Goal: Information Seeking & Learning: Learn about a topic

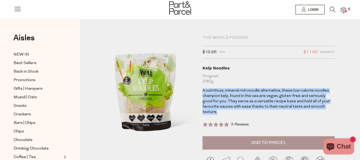
drag, startPoint x: 326, startPoint y: 106, endPoint x: 202, endPoint y: 91, distance: 125.1
click at [202, 91] on div "The Whole Foodies $12.95 RRP $11.00 Members Available: In Stock Kelp Noodles Or…" at bounding box center [262, 121] width 128 height 172
copy p "A nutritious, mineral rich noodle alternative, these low-calorie noodles champi…"
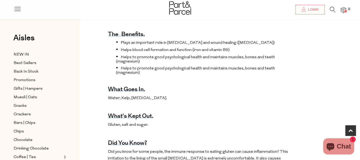
scroll to position [213, 0]
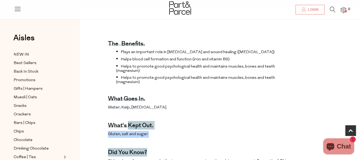
drag, startPoint x: 163, startPoint y: 133, endPoint x: 120, endPoint y: 105, distance: 51.4
click at [124, 110] on div "The benefits. Plays an important role in [MEDICAL_DATA] and wound healing ([MED…" at bounding box center [201, 140] width 186 height 236
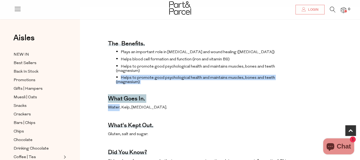
drag, startPoint x: 118, startPoint y: 102, endPoint x: 111, endPoint y: 75, distance: 27.3
click at [111, 75] on div "The benefits. Plays an important role in [MEDICAL_DATA] and wound healing ([MED…" at bounding box center [201, 140] width 186 height 236
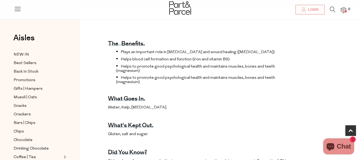
click at [109, 42] on h4 "The benefits." at bounding box center [126, 44] width 37 height 4
click at [104, 33] on div "The benefits. Plays an important role in [MEDICAL_DATA] and wound healing ([MED…" at bounding box center [220, 140] width 272 height 236
click at [108, 37] on div "The benefits. Plays an important role in [MEDICAL_DATA] and wound healing ([MED…" at bounding box center [220, 140] width 272 height 236
drag, startPoint x: 113, startPoint y: 43, endPoint x: 122, endPoint y: 59, distance: 17.3
click at [114, 45] on div "The benefits. Plays an important role in [MEDICAL_DATA] and wound healing ([MED…" at bounding box center [201, 140] width 186 height 236
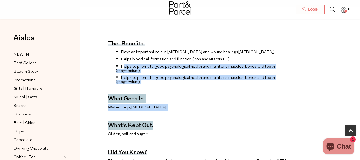
drag, startPoint x: 124, startPoint y: 63, endPoint x: 158, endPoint y: 131, distance: 75.9
click at [153, 116] on div "The benefits. Plays an important role in [MEDICAL_DATA] and wound healing ([MED…" at bounding box center [201, 140] width 186 height 236
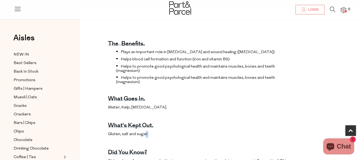
drag, startPoint x: 155, startPoint y: 131, endPoint x: 126, endPoint y: 109, distance: 36.7
click at [139, 122] on div "The benefits. Plays an important role in [MEDICAL_DATA] and wound healing ([MED…" at bounding box center [201, 140] width 186 height 236
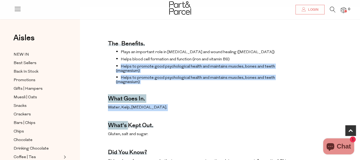
drag, startPoint x: 126, startPoint y: 109, endPoint x: 106, endPoint y: 63, distance: 50.2
click at [106, 63] on div "The benefits. Plays an important role in [MEDICAL_DATA] and wound healing ([MED…" at bounding box center [220, 140] width 272 height 236
click at [156, 87] on div "The benefits. Plays an important role in [MEDICAL_DATA] and wound healing ([MED…" at bounding box center [201, 140] width 186 height 236
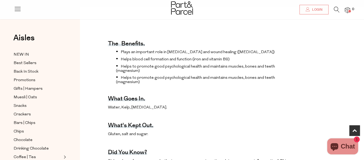
drag, startPoint x: 303, startPoint y: 78, endPoint x: 264, endPoint y: 72, distance: 38.7
click at [279, 73] on div "Close dialog WOULD YOU LIKE $10 OFF YOUR FIRST ORDER? YES PLEASE NO THANKS [PER…" at bounding box center [182, 80] width 364 height 160
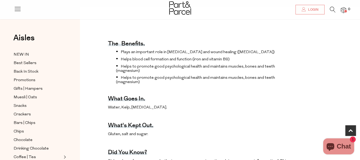
click at [264, 76] on span "Helps to promote good psychological health and maintains muscles, bones and tee…" at bounding box center [195, 80] width 159 height 8
drag, startPoint x: 296, startPoint y: 75, endPoint x: 262, endPoint y: 73, distance: 33.9
click at [277, 74] on div "The benefits. Plays an important role in [MEDICAL_DATA] and wound healing ([MED…" at bounding box center [220, 140] width 272 height 236
drag, startPoint x: 217, startPoint y: 65, endPoint x: 184, endPoint y: 61, distance: 33.0
click at [202, 64] on span "Helps to promote good psychological health and maintains muscles, bones and tee…" at bounding box center [195, 68] width 159 height 8
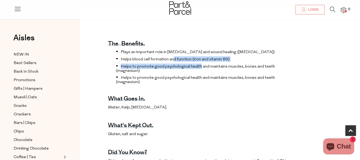
drag, startPoint x: 184, startPoint y: 61, endPoint x: 155, endPoint y: 56, distance: 30.0
click at [155, 56] on ul "Plays an important role in [MEDICAL_DATA] and wound healing ([MEDICAL_DATA]) He…" at bounding box center [201, 66] width 186 height 35
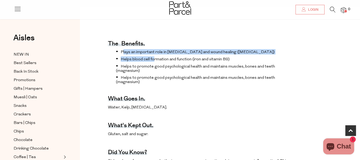
drag, startPoint x: 126, startPoint y: 51, endPoint x: 113, endPoint y: 50, distance: 12.3
click at [121, 50] on ul "Plays an important role in [MEDICAL_DATA] and wound healing ([MEDICAL_DATA]) He…" at bounding box center [201, 66] width 186 height 35
click at [111, 49] on ul "Plays an important role in [MEDICAL_DATA] and wound healing ([MEDICAL_DATA]) He…" at bounding box center [201, 66] width 186 height 35
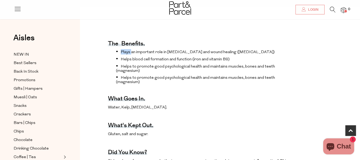
click at [111, 49] on ul "Plays an important role in [MEDICAL_DATA] and wound healing ([MEDICAL_DATA]) He…" at bounding box center [201, 66] width 186 height 35
click at [119, 49] on li "Plays an important role in [MEDICAL_DATA] and wound healing ([MEDICAL_DATA])" at bounding box center [205, 51] width 178 height 5
drag, startPoint x: 113, startPoint y: 52, endPoint x: 106, endPoint y: 55, distance: 7.1
click at [112, 52] on ul "Plays an important role in [MEDICAL_DATA] and wound healing ([MEDICAL_DATA]) He…" at bounding box center [201, 66] width 186 height 35
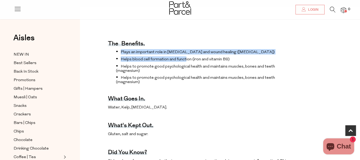
drag, startPoint x: 117, startPoint y: 44, endPoint x: 218, endPoint y: 66, distance: 103.2
click at [192, 60] on ul "Plays an important role in [MEDICAL_DATA] and wound healing ([MEDICAL_DATA]) He…" at bounding box center [201, 66] width 186 height 35
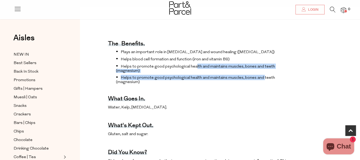
drag, startPoint x: 218, startPoint y: 66, endPoint x: 261, endPoint y: 75, distance: 44.4
click at [261, 75] on ul "Plays an important role in [MEDICAL_DATA] and wound healing ([MEDICAL_DATA]) He…" at bounding box center [201, 66] width 186 height 35
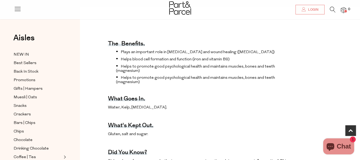
click at [131, 50] on span "Plays an important role in [MEDICAL_DATA] and wound healing ([MEDICAL_DATA])" at bounding box center [198, 52] width 154 height 4
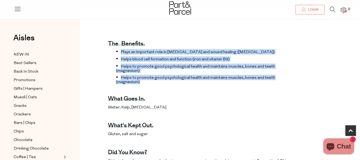
drag, startPoint x: 115, startPoint y: 45, endPoint x: 294, endPoint y: 73, distance: 180.5
click at [294, 73] on ul "Plays an important role in [MEDICAL_DATA] and wound healing ([MEDICAL_DATA]) He…" at bounding box center [201, 66] width 186 height 35
copy ul "Plays an important role in [MEDICAL_DATA] and wound healing ([MEDICAL_DATA]) He…"
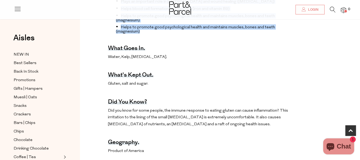
scroll to position [266, 0]
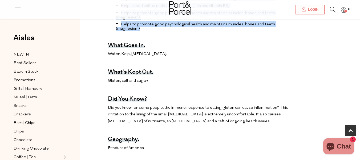
drag, startPoint x: 166, startPoint y: 46, endPoint x: 102, endPoint y: 38, distance: 64.4
click at [102, 38] on div "The benefits. Plays an important role in [MEDICAL_DATA] and wound healing ([MED…" at bounding box center [220, 87] width 272 height 236
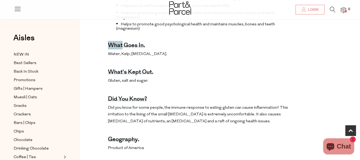
click at [102, 40] on div "The benefits. Plays an important role in [MEDICAL_DATA] and wound healing ([MED…" at bounding box center [220, 87] width 272 height 236
click at [135, 79] on span "Gluten, salt and sugar." at bounding box center [128, 81] width 40 height 4
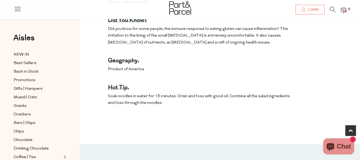
scroll to position [346, 0]
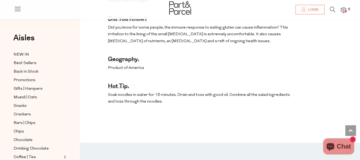
drag, startPoint x: 159, startPoint y: 92, endPoint x: 101, endPoint y: 91, distance: 57.6
click at [101, 91] on div "The benefits. Plays an important role in [MEDICAL_DATA] and wound healing ([MED…" at bounding box center [220, 7] width 272 height 236
click at [114, 116] on div "The benefits. Plays an important role in [MEDICAL_DATA] and wound healing ([MED…" at bounding box center [201, 7] width 186 height 236
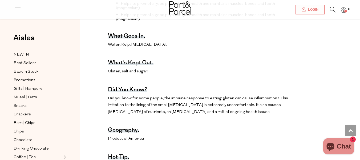
scroll to position [266, 0]
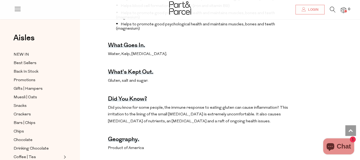
drag, startPoint x: 161, startPoint y: 73, endPoint x: 141, endPoint y: 77, distance: 20.2
click at [159, 77] on p "Gluten, salt and sugar." at bounding box center [201, 80] width 186 height 7
drag, startPoint x: 121, startPoint y: 69, endPoint x: 104, endPoint y: 42, distance: 31.6
click at [111, 58] on div "The benefits. Plays an important role in [MEDICAL_DATA] and wound healing ([MED…" at bounding box center [201, 87] width 186 height 236
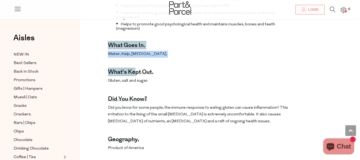
drag, startPoint x: 103, startPoint y: 38, endPoint x: 140, endPoint y: 59, distance: 42.8
click at [136, 55] on div "The benefits. Plays an important role in [MEDICAL_DATA] and wound healing ([MED…" at bounding box center [220, 87] width 272 height 236
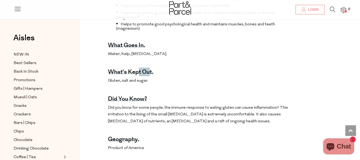
drag, startPoint x: 140, startPoint y: 59, endPoint x: 145, endPoint y: 64, distance: 6.6
click at [146, 65] on div "The benefits. Plays an important role in [MEDICAL_DATA] and wound healing ([MED…" at bounding box center [201, 87] width 186 height 236
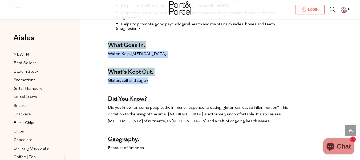
drag, startPoint x: 108, startPoint y: 32, endPoint x: 160, endPoint y: 69, distance: 63.0
click at [160, 69] on div "The benefits. Plays an important role in [MEDICAL_DATA] and wound healing ([MED…" at bounding box center [201, 87] width 186 height 236
copy div "What goes in. Water, Kelp, [MEDICAL_DATA]. What's kept out. Gluten, salt and su…"
